Goal: Book appointment/travel/reservation

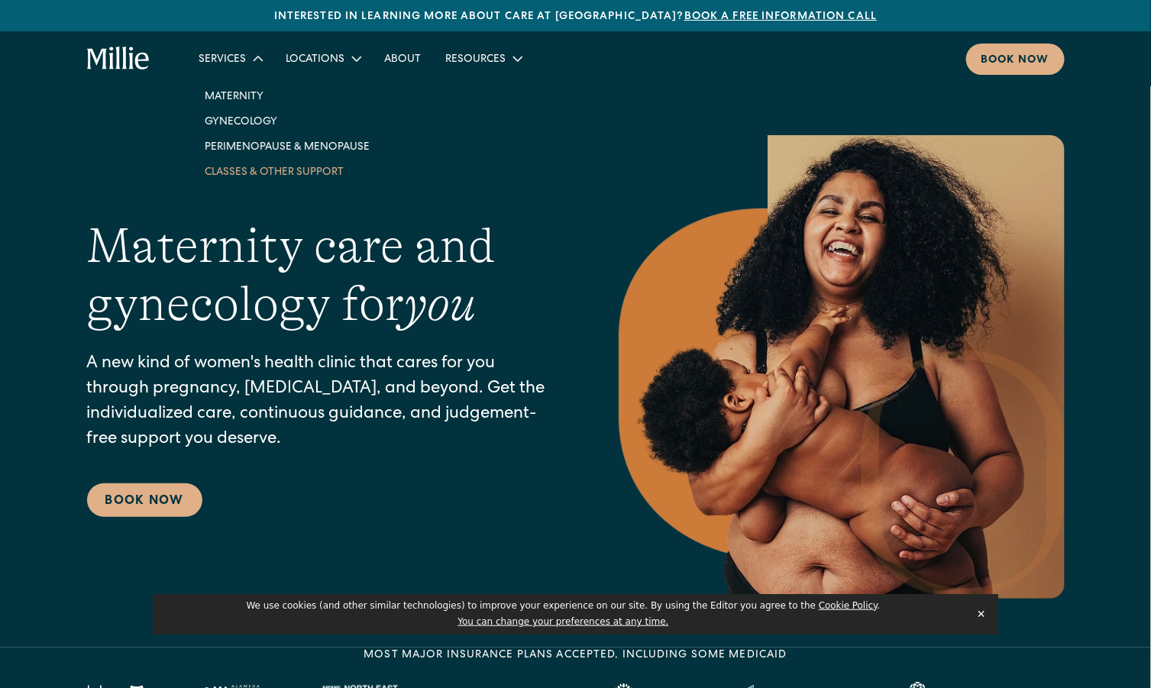
click at [266, 159] on link "Classes & Other Support" at bounding box center [286, 171] width 189 height 25
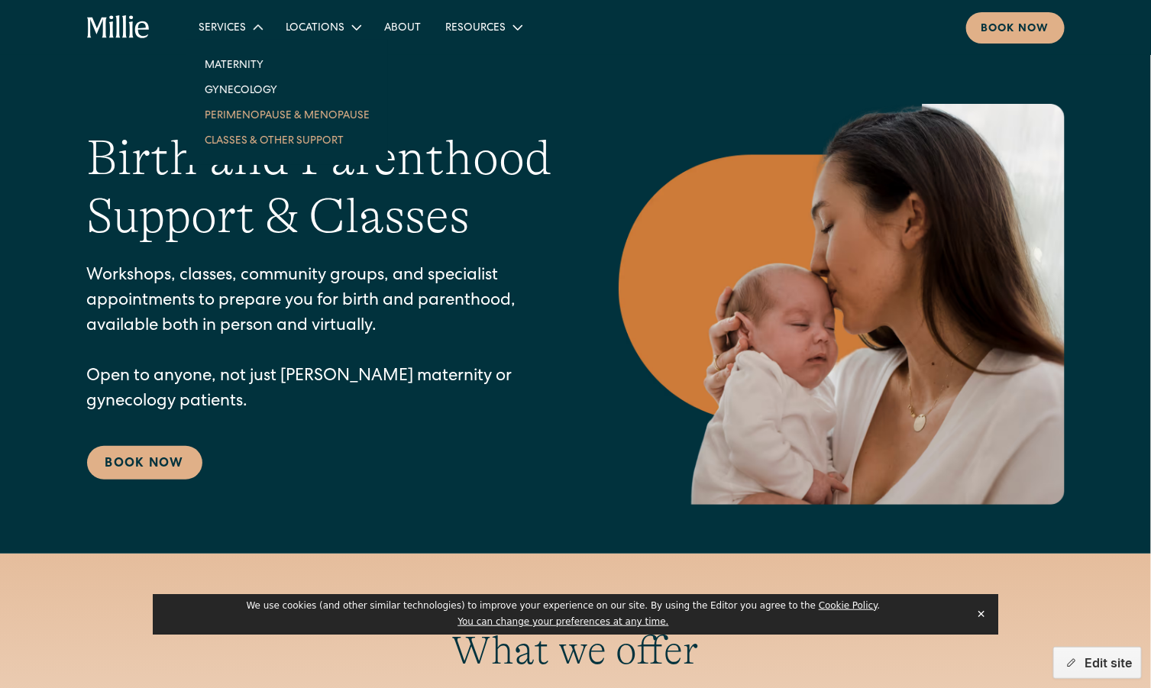
click at [260, 118] on link "Perimenopause & Menopause" at bounding box center [286, 114] width 189 height 25
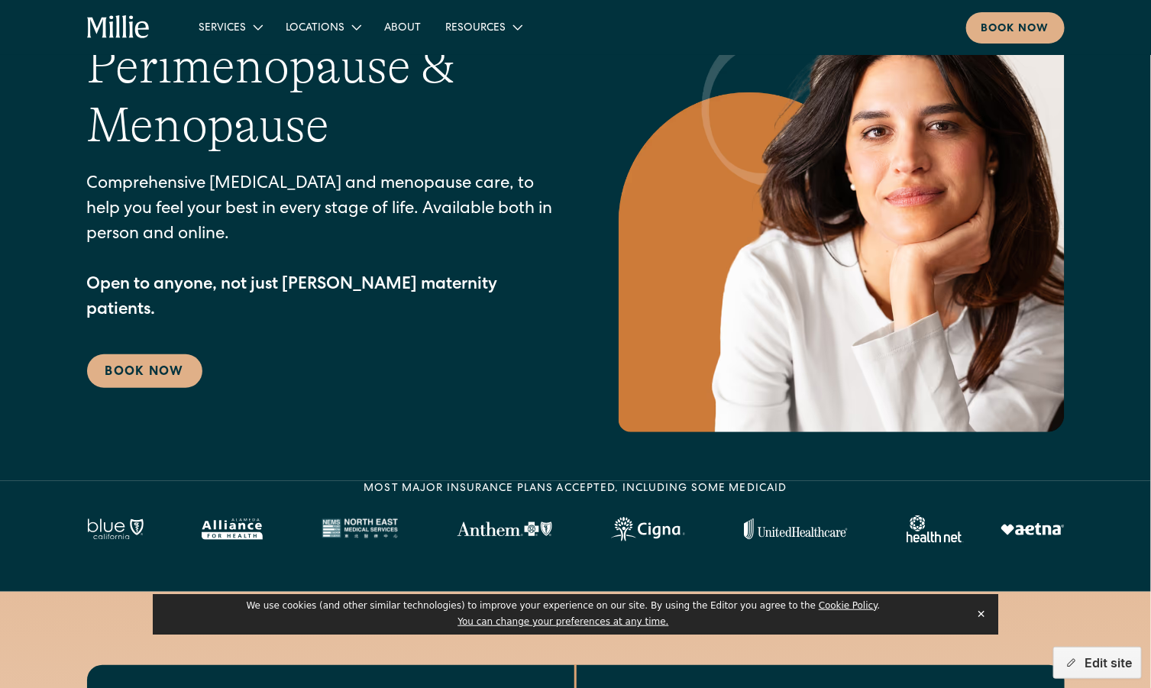
scroll to position [111, 0]
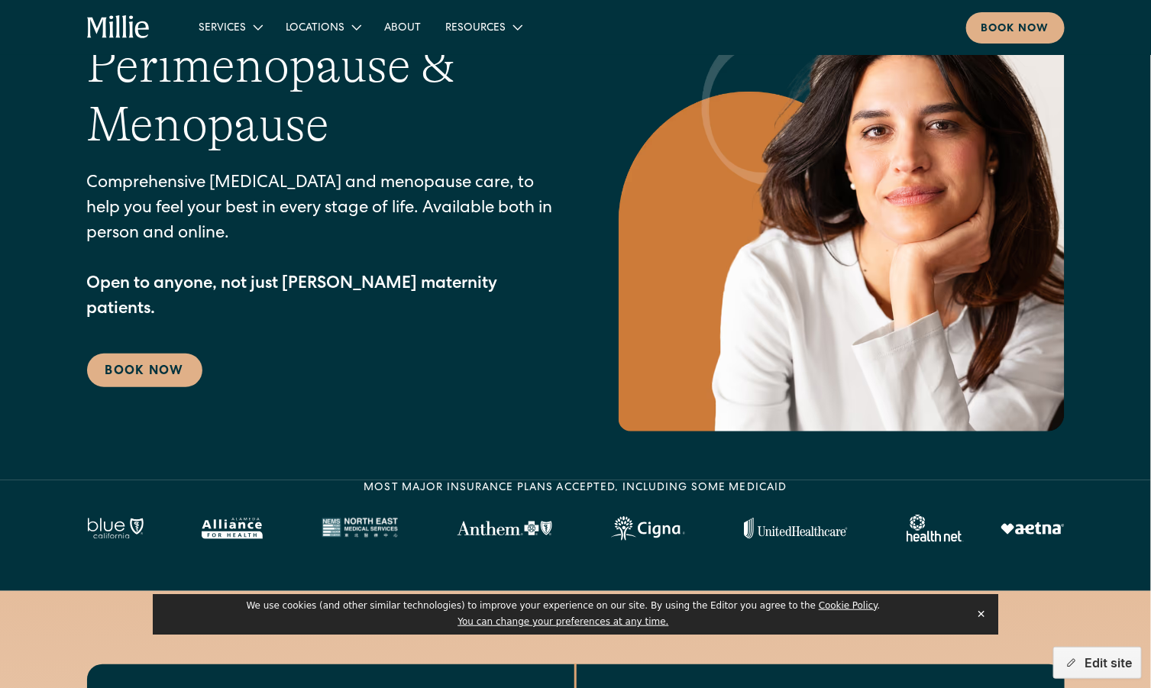
click at [982, 616] on button "✕" at bounding box center [980, 613] width 21 height 23
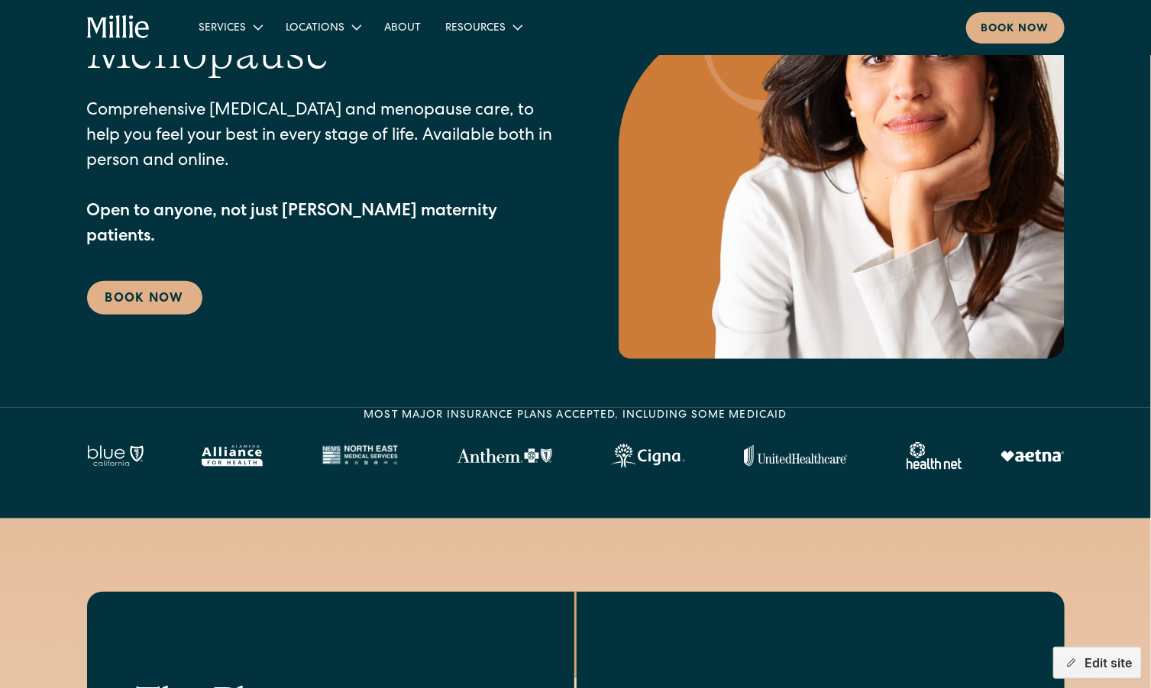
scroll to position [0, 0]
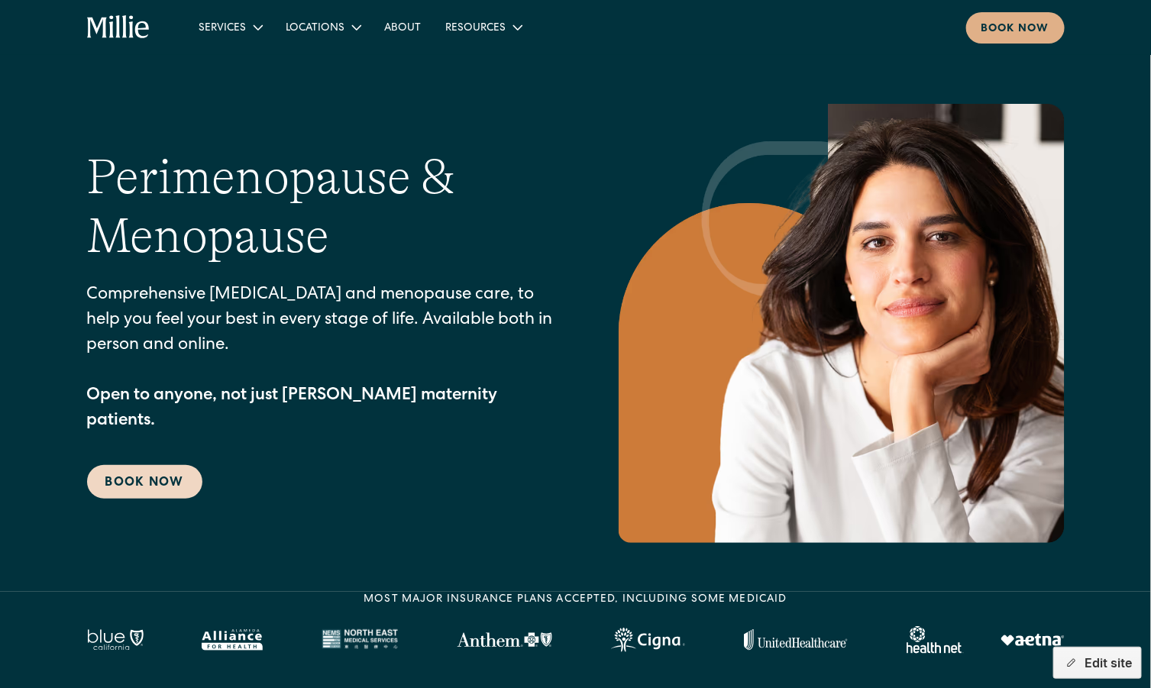
click at [163, 465] on link "Book Now" at bounding box center [144, 482] width 115 height 34
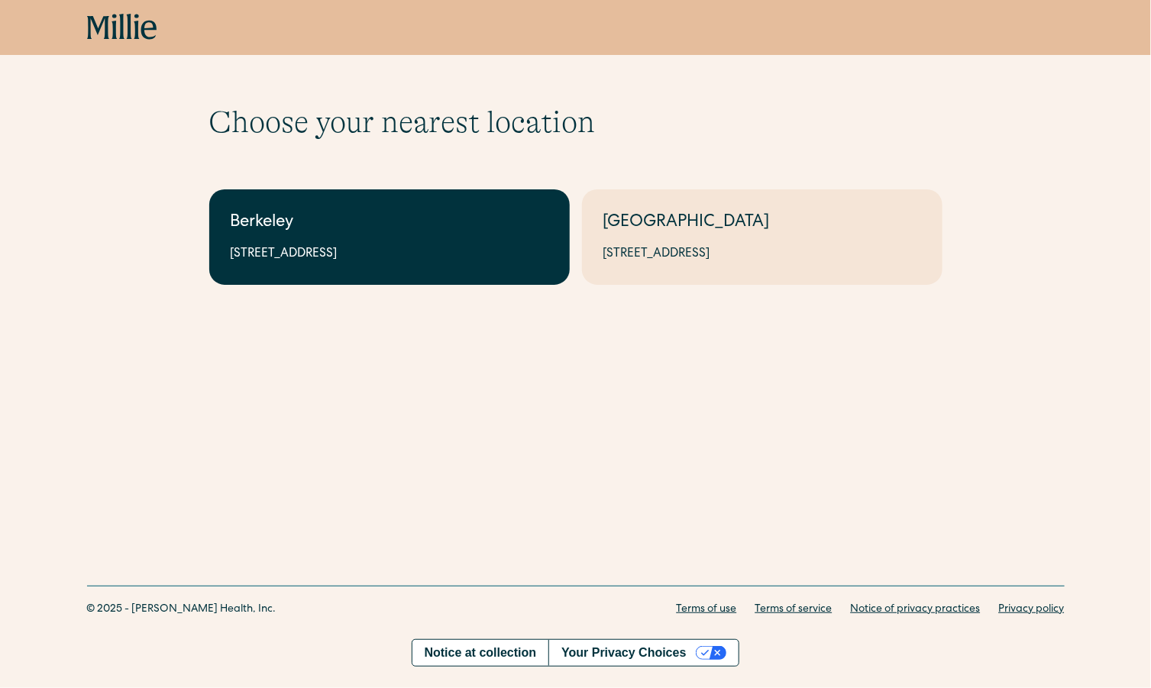
click at [391, 205] on link "Berkeley [STREET_ADDRESS]" at bounding box center [389, 236] width 360 height 95
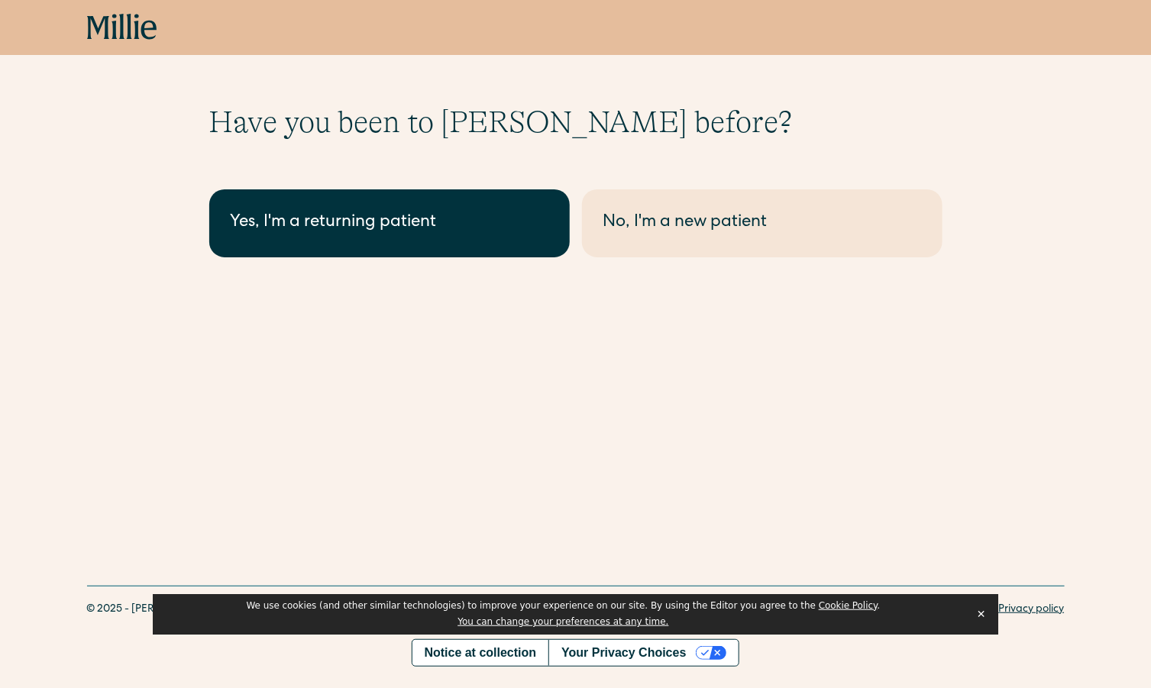
click at [463, 247] on link "Yes, I'm a returning patient" at bounding box center [389, 223] width 360 height 68
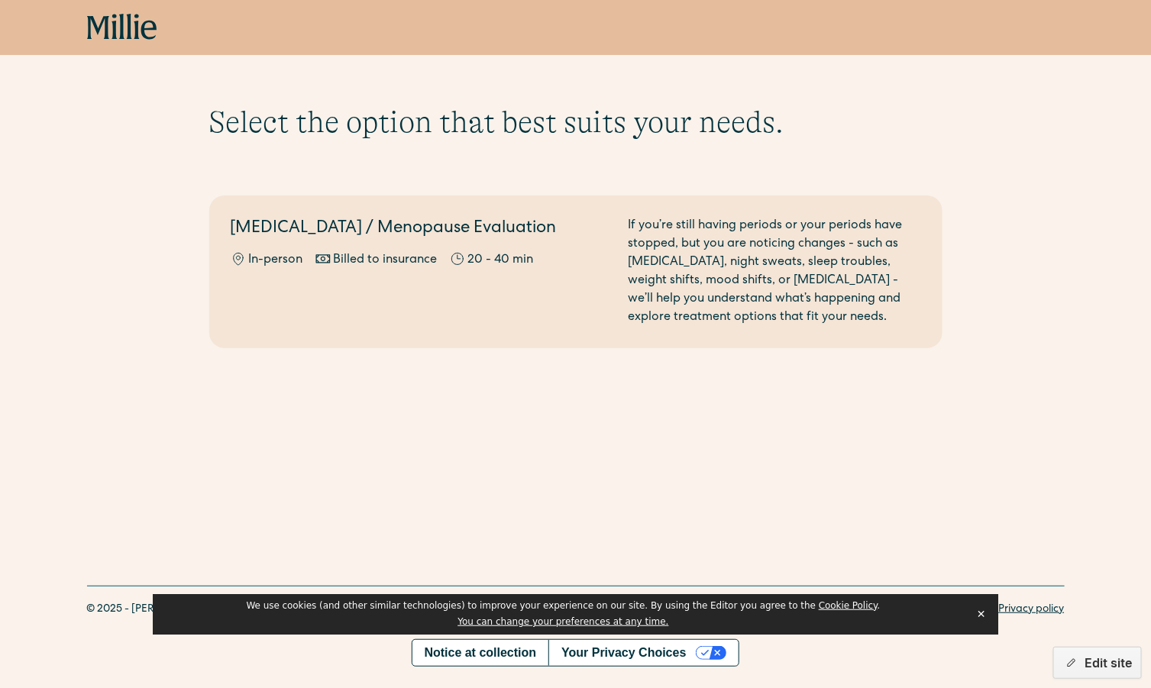
click at [124, 22] on icon at bounding box center [122, 27] width 70 height 27
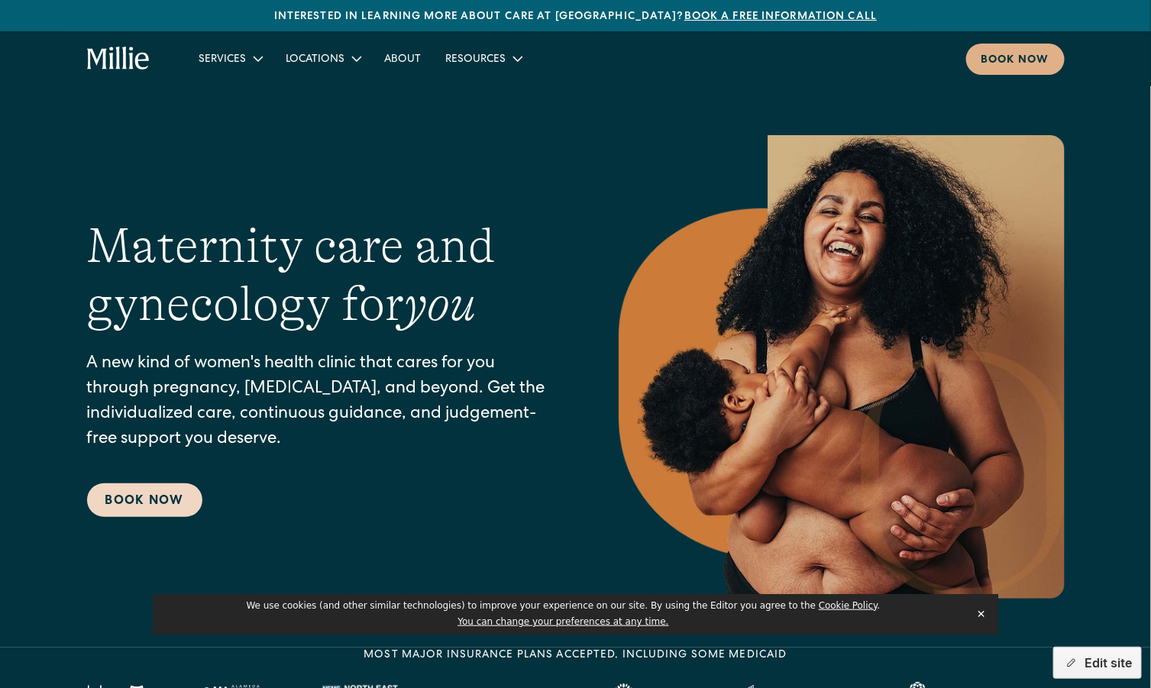
click at [167, 490] on link "Book Now" at bounding box center [144, 500] width 115 height 34
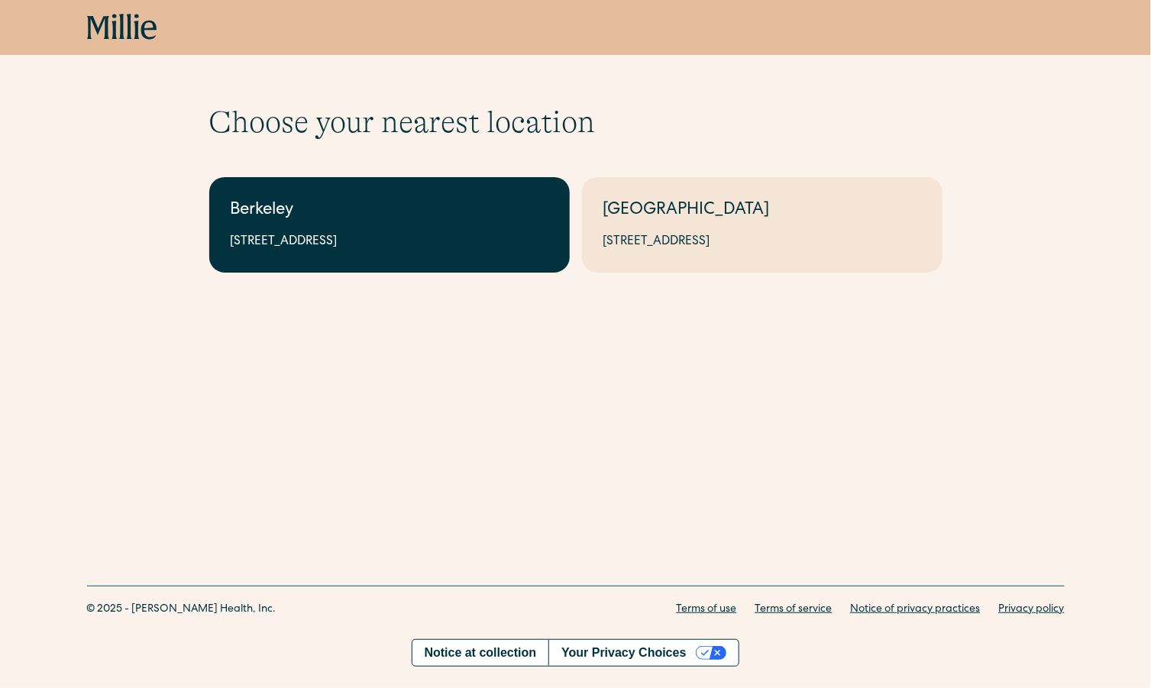
click at [503, 250] on div "2999 Regent St, Suite 524, Berkeley, CA 94705" at bounding box center [390, 242] width 318 height 18
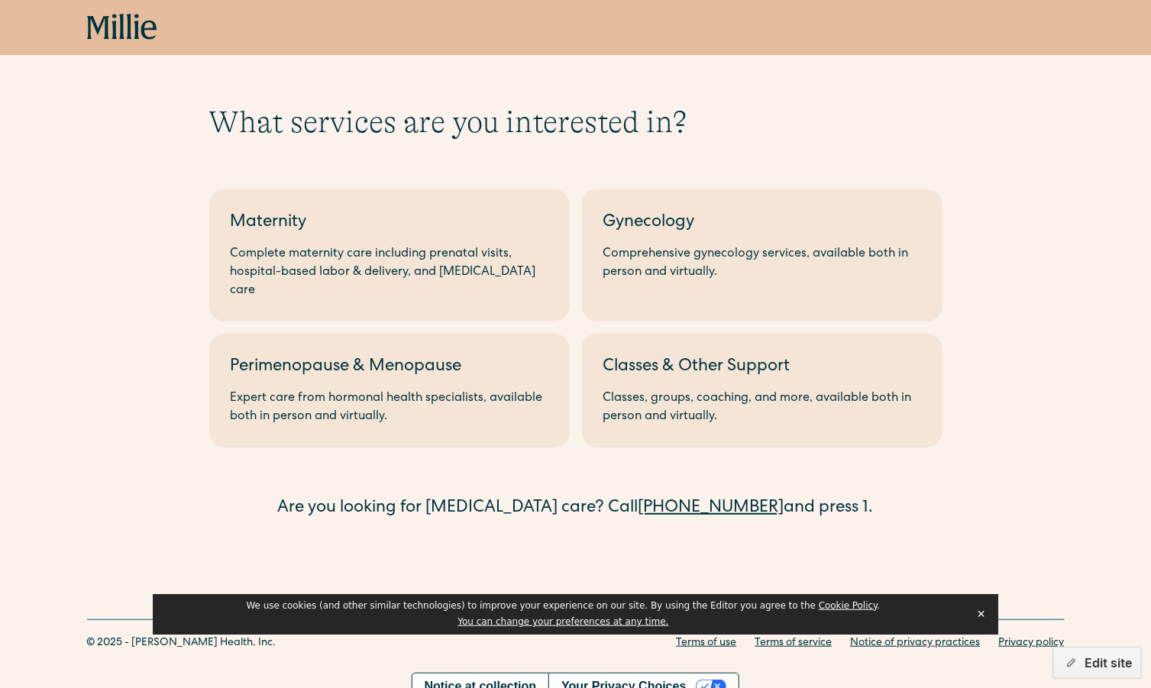
click at [979, 134] on div "What services are you interested in? Berkeley Maternity Complete maternity care…" at bounding box center [575, 313] width 1151 height 418
